Goal: Task Accomplishment & Management: Manage account settings

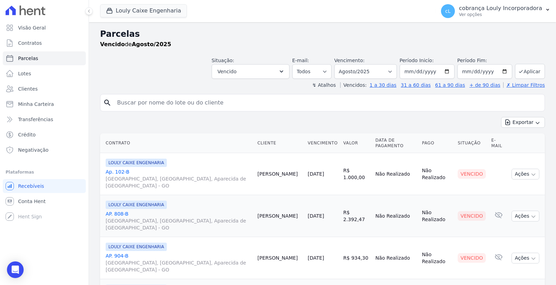
select select
click at [32, 91] on span "Clientes" at bounding box center [27, 88] width 19 height 7
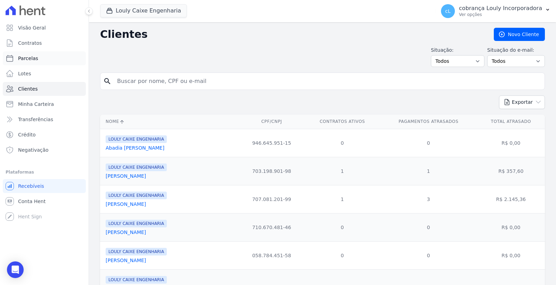
click at [36, 55] on link "Parcelas" at bounding box center [44, 58] width 83 height 14
select select
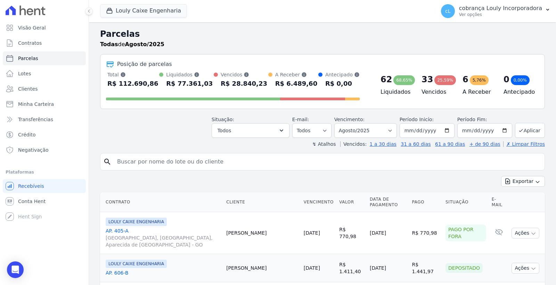
click at [140, 161] on input "search" at bounding box center [327, 162] width 429 height 14
paste input "[PERSON_NAME] [PERSON_NAME] [PERSON_NAME]"
type input "[PERSON_NAME] [PERSON_NAME] [PERSON_NAME]"
select select
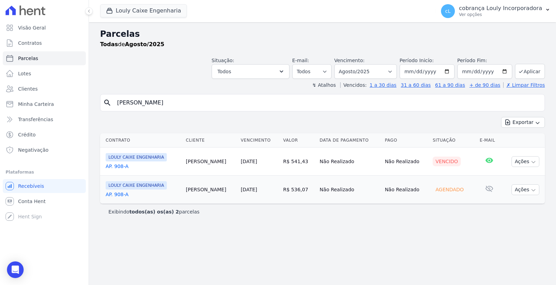
click at [280, 162] on td "R$ 541,43" at bounding box center [298, 162] width 36 height 28
click at [247, 162] on link "[DATE]" at bounding box center [249, 162] width 16 height 6
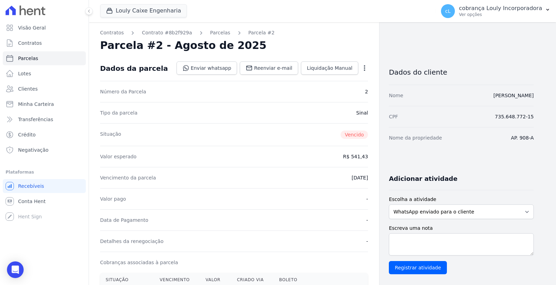
click at [364, 67] on icon "button" at bounding box center [364, 68] width 7 height 7
click at [335, 90] on link "Cancelar Cobrança" at bounding box center [334, 90] width 61 height 13
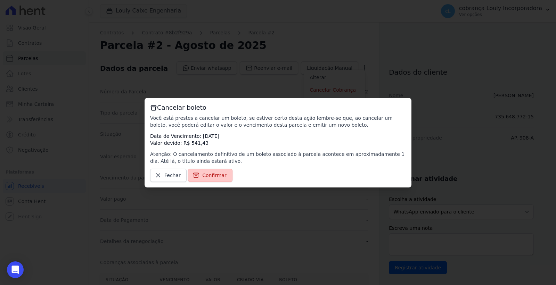
click at [211, 175] on span "Confirmar" at bounding box center [214, 175] width 24 height 7
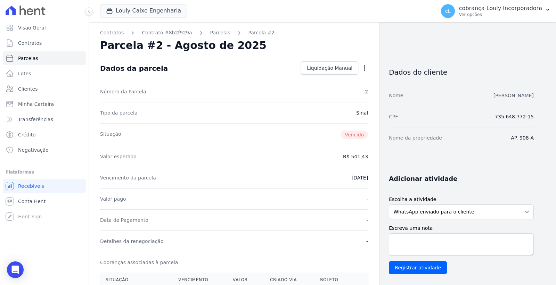
click at [493, 97] on link "[PERSON_NAME] [PERSON_NAME] [PERSON_NAME]" at bounding box center [513, 96] width 40 height 6
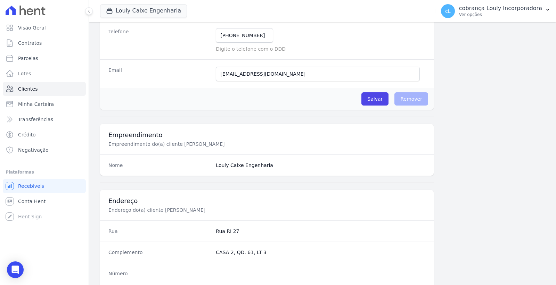
scroll to position [366, 0]
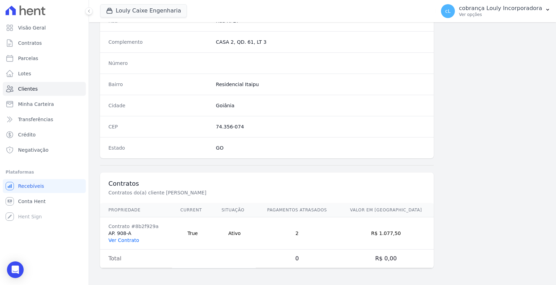
click at [122, 240] on link "Ver Contrato" at bounding box center [123, 241] width 31 height 6
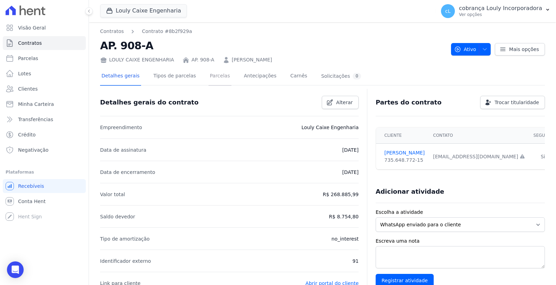
click at [213, 75] on link "Parcelas" at bounding box center [219, 76] width 23 height 18
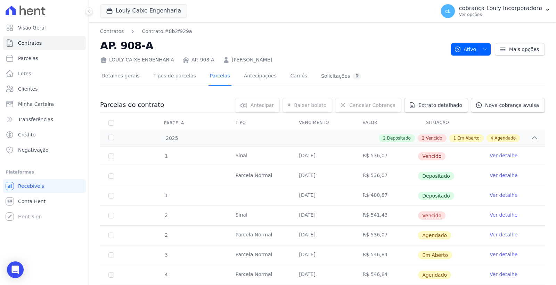
scroll to position [76, 0]
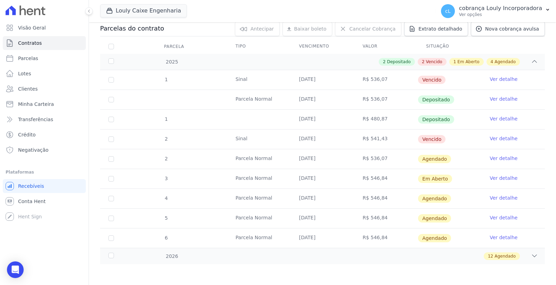
click at [492, 140] on link "Ver detalhe" at bounding box center [503, 138] width 28 height 7
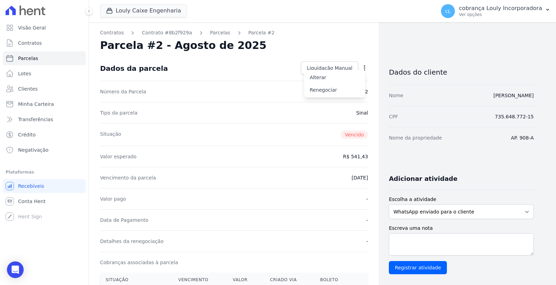
click at [252, 71] on div "Dados da parcela Liquidação Manual Liquidação Manual Data de Pagamento 2025-08-…" at bounding box center [234, 68] width 268 height 25
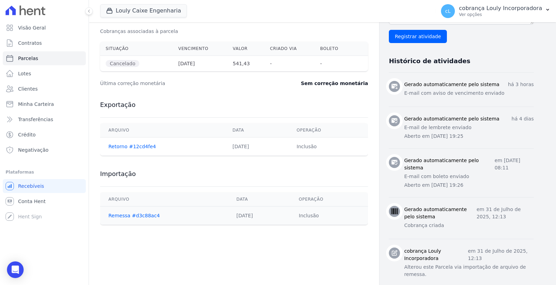
scroll to position [116, 0]
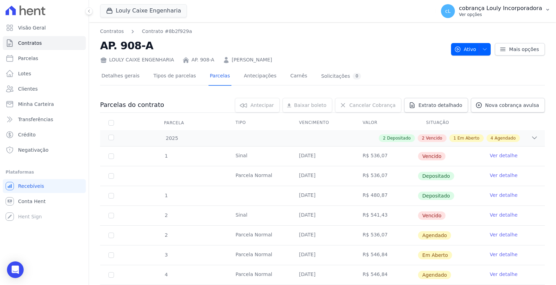
click at [532, 7] on p "cobrança Louly Incorporadora" at bounding box center [500, 8] width 83 height 7
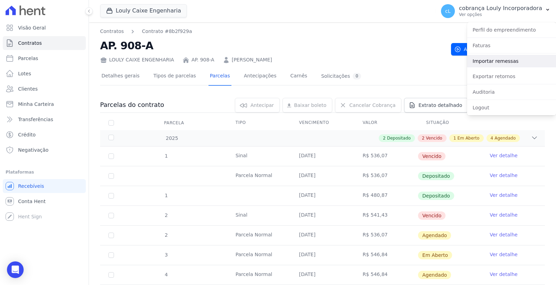
click at [503, 61] on link "Importar remessas" at bounding box center [511, 61] width 89 height 13
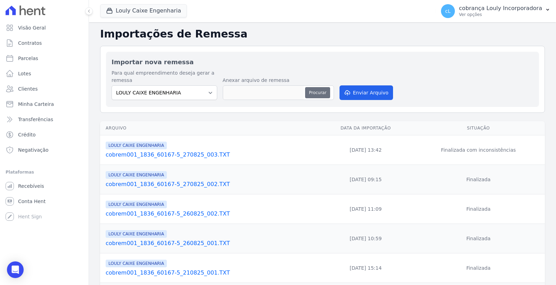
click at [317, 91] on button "Procurar" at bounding box center [317, 92] width 25 height 11
type input "cobrem001_1836_60167-5_290825_001.TXT"
click at [355, 92] on button "Enviar Arquivo" at bounding box center [365, 92] width 53 height 15
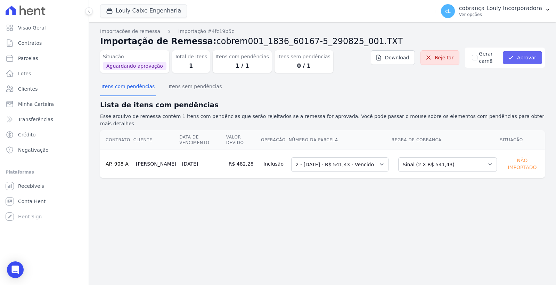
click at [527, 57] on button "Aprovar" at bounding box center [522, 57] width 39 height 13
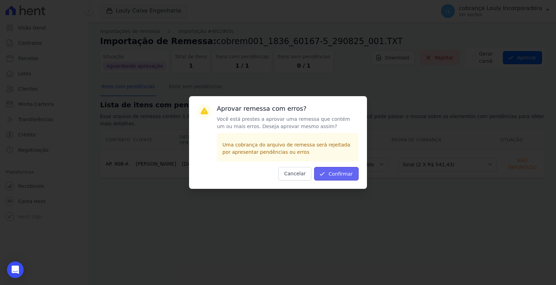
click at [336, 173] on button "Confirmar" at bounding box center [336, 174] width 44 height 14
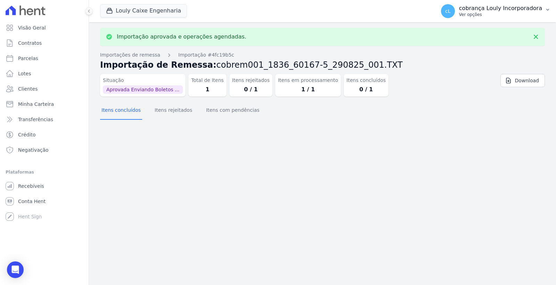
click at [496, 12] on p "Ver opções" at bounding box center [500, 15] width 83 height 6
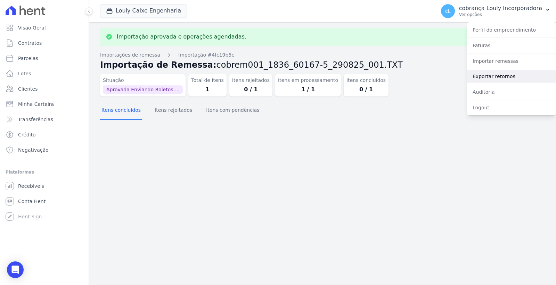
click at [501, 72] on link "Exportar retornos" at bounding box center [511, 76] width 89 height 13
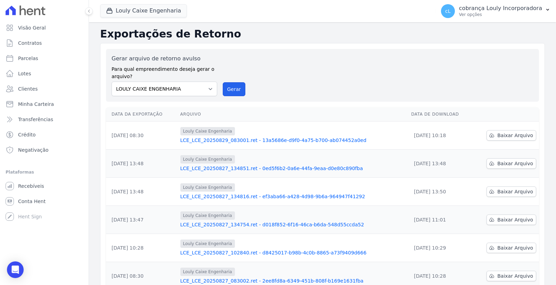
click at [227, 86] on button "Gerar" at bounding box center [234, 89] width 23 height 14
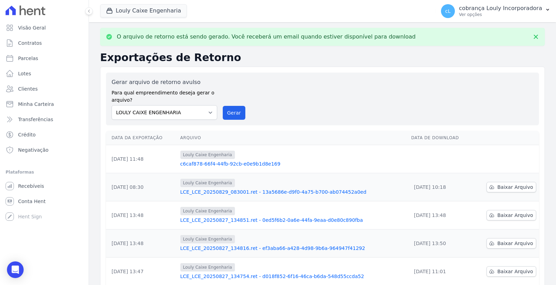
click at [229, 164] on link "c6caf878-66f4-44fb-92cb-e0e9b1d8e169" at bounding box center [292, 163] width 225 height 7
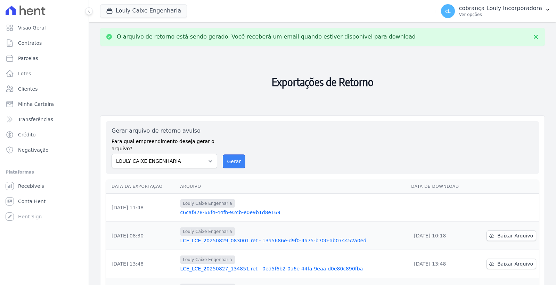
click at [233, 164] on button "Gerar" at bounding box center [234, 162] width 23 height 14
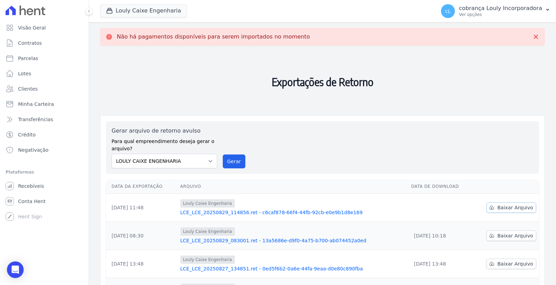
click at [515, 206] on span "Baixar Arquivo" at bounding box center [515, 207] width 36 height 7
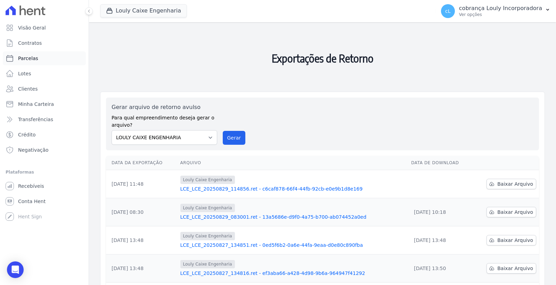
click at [34, 61] on span "Parcelas" at bounding box center [28, 58] width 20 height 7
select select
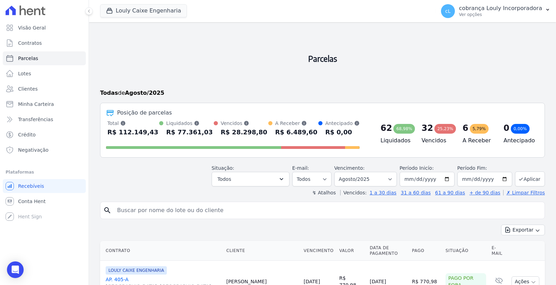
click at [190, 216] on input "search" at bounding box center [327, 211] width 429 height 14
click at [162, 210] on input "search" at bounding box center [327, 211] width 429 height 14
paste input "[PERSON_NAME] [PERSON_NAME] [PERSON_NAME]"
type input "[PERSON_NAME] [PERSON_NAME] [PERSON_NAME]"
select select
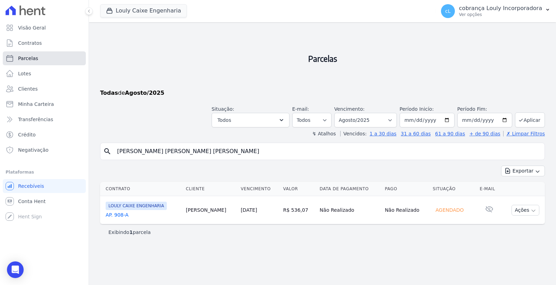
click at [36, 60] on link "Parcelas" at bounding box center [44, 58] width 83 height 14
select select
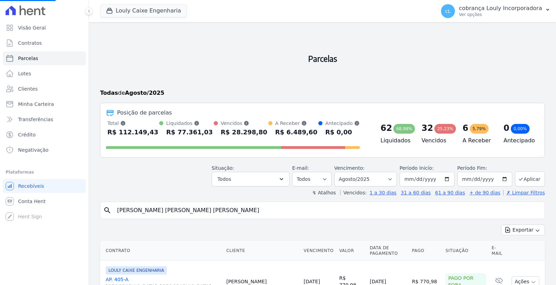
select select
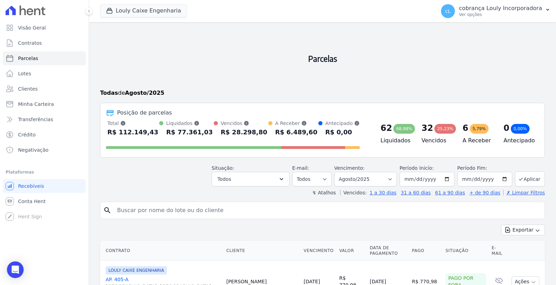
drag, startPoint x: 246, startPoint y: 210, endPoint x: 296, endPoint y: 194, distance: 52.3
click at [246, 210] on input "search" at bounding box center [327, 211] width 429 height 14
click at [372, 181] on select "Filtrar por período ──────── Todos os meses Setembro/2024 Outubro/2024 Novembro…" at bounding box center [365, 179] width 63 height 15
select select "09/2025"
click at [338, 172] on select "Filtrar por período ──────── Todos os meses Setembro/2024 Outubro/2024 Novembro…" at bounding box center [365, 179] width 63 height 15
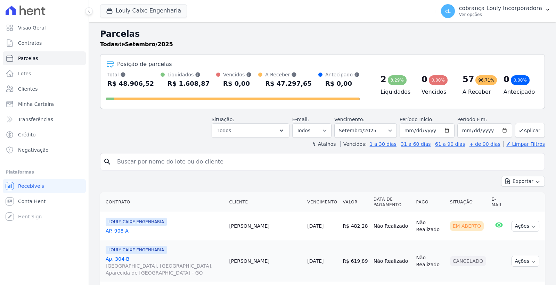
select select
click at [209, 159] on input "search" at bounding box center [327, 162] width 429 height 14
paste input "[PERSON_NAME] [PERSON_NAME] [PERSON_NAME]"
type input "[PERSON_NAME] [PERSON_NAME] [PERSON_NAME]"
select select
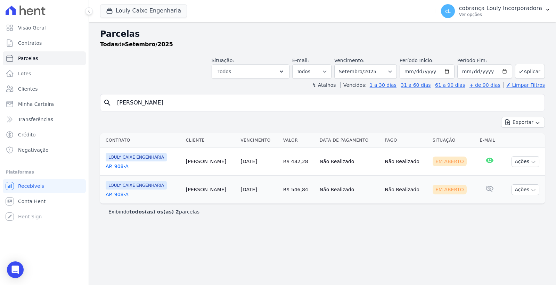
click at [113, 169] on link "AP. 908-A" at bounding box center [143, 166] width 75 height 7
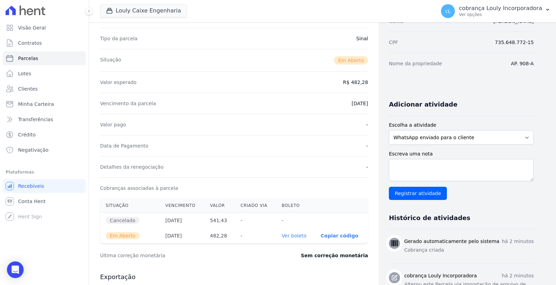
scroll to position [154, 0]
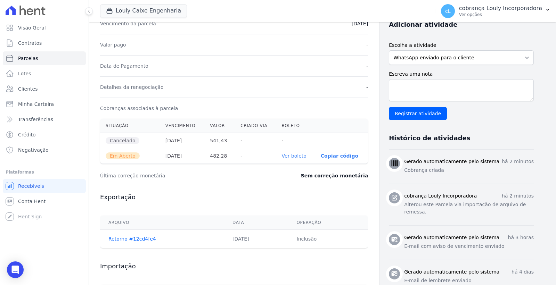
click at [292, 157] on link "Ver boleto" at bounding box center [294, 156] width 25 height 6
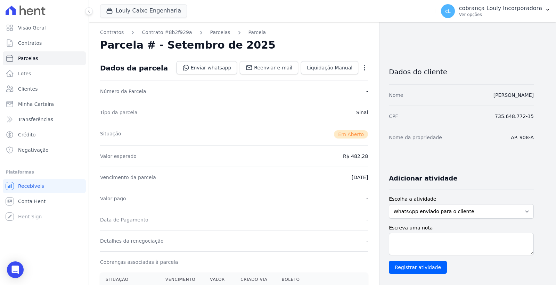
scroll to position [0, 0]
click at [364, 70] on icon "button" at bounding box center [364, 68] width 1 height 6
click at [327, 79] on link "Alterar" at bounding box center [334, 77] width 61 height 13
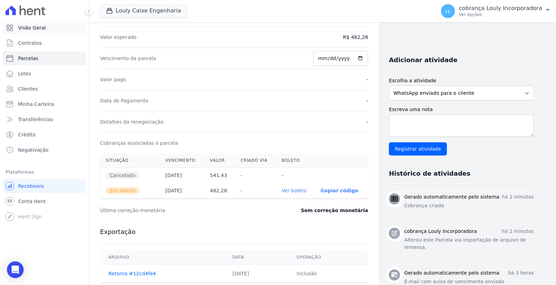
scroll to position [116, 0]
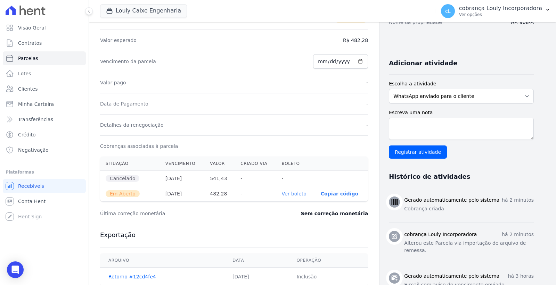
select select
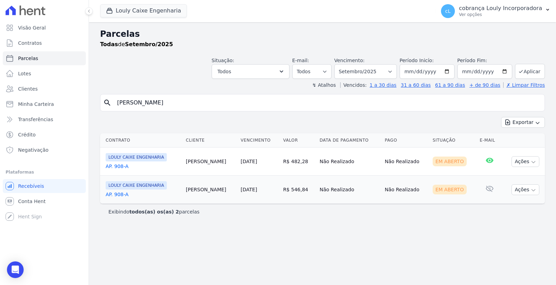
click at [115, 196] on link "AP. 908-A" at bounding box center [143, 194] width 75 height 7
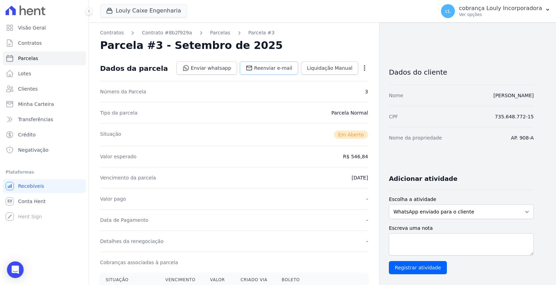
click at [273, 71] on span "Reenviar e-mail" at bounding box center [273, 68] width 38 height 7
click at [207, 28] on div "Contratos Contrato #8b2f929a Parcelas Parcela #3 Parcela #3 - Setembro de 2025 …" at bounding box center [234, 246] width 290 height 448
click at [210, 31] on link "Parcelas" at bounding box center [220, 32] width 20 height 7
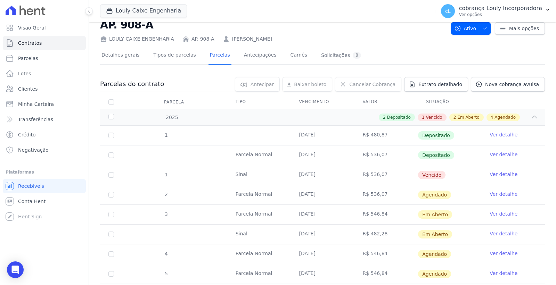
scroll to position [39, 0]
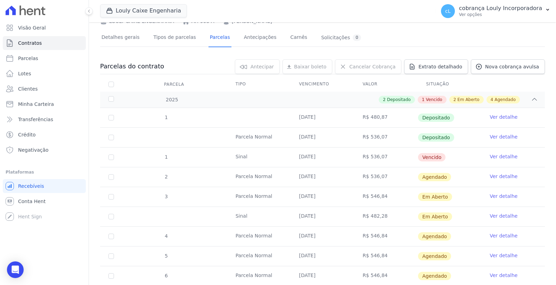
click at [500, 154] on link "Ver detalhe" at bounding box center [503, 156] width 28 height 7
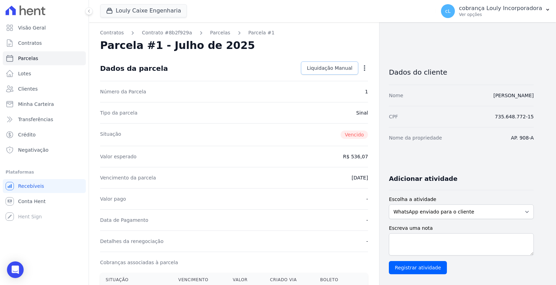
click at [339, 66] on span "Liquidação Manual" at bounding box center [329, 68] width 45 height 7
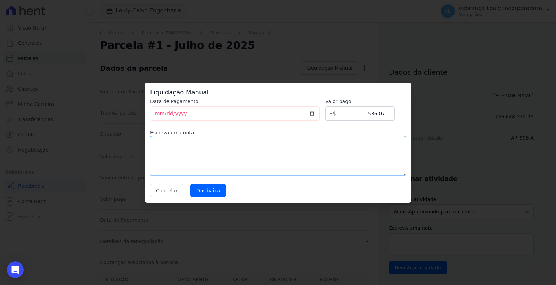
click at [223, 148] on textarea at bounding box center [278, 156] width 256 height 40
type textarea "pago por meio de boleto avulso."
click at [211, 192] on input "Dar baixa" at bounding box center [207, 190] width 35 height 13
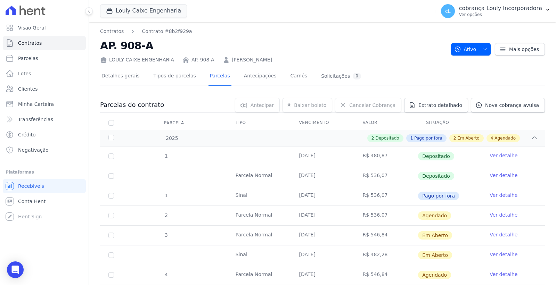
scroll to position [39, 0]
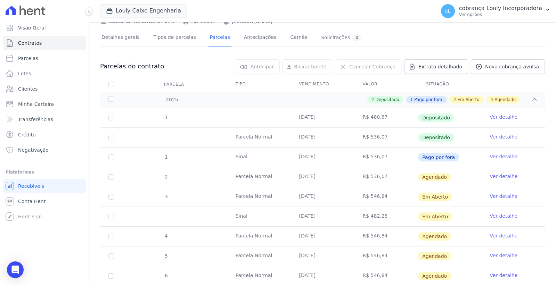
drag, startPoint x: 228, startPoint y: 218, endPoint x: 391, endPoint y: 217, distance: 162.9
click at [391, 217] on tr "Sinal 01/09/2025 R$ 482,28 Em Aberto Ver detalhe" at bounding box center [322, 217] width 445 height 20
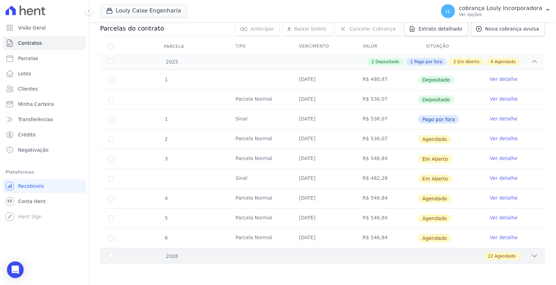
click at [531, 256] on icon at bounding box center [534, 255] width 7 height 7
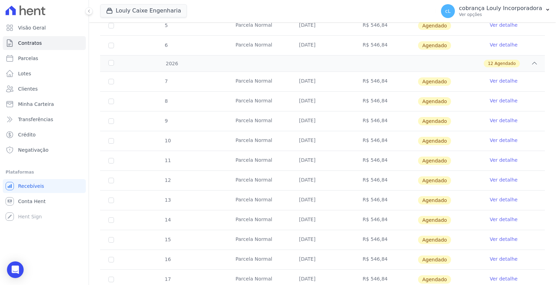
scroll to position [314, 0]
